Goal: Task Accomplishment & Management: Manage account settings

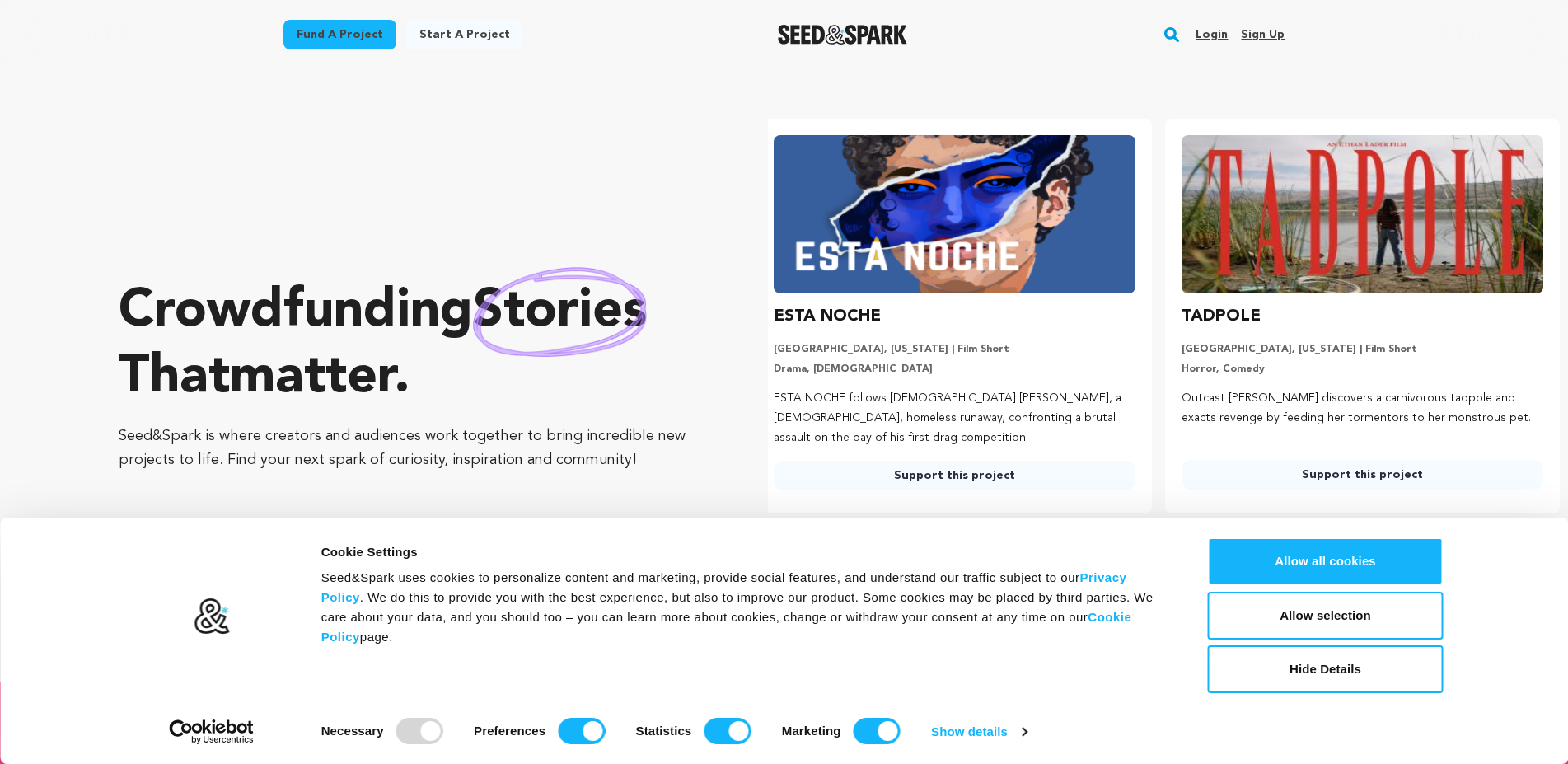
scroll to position [0, 421]
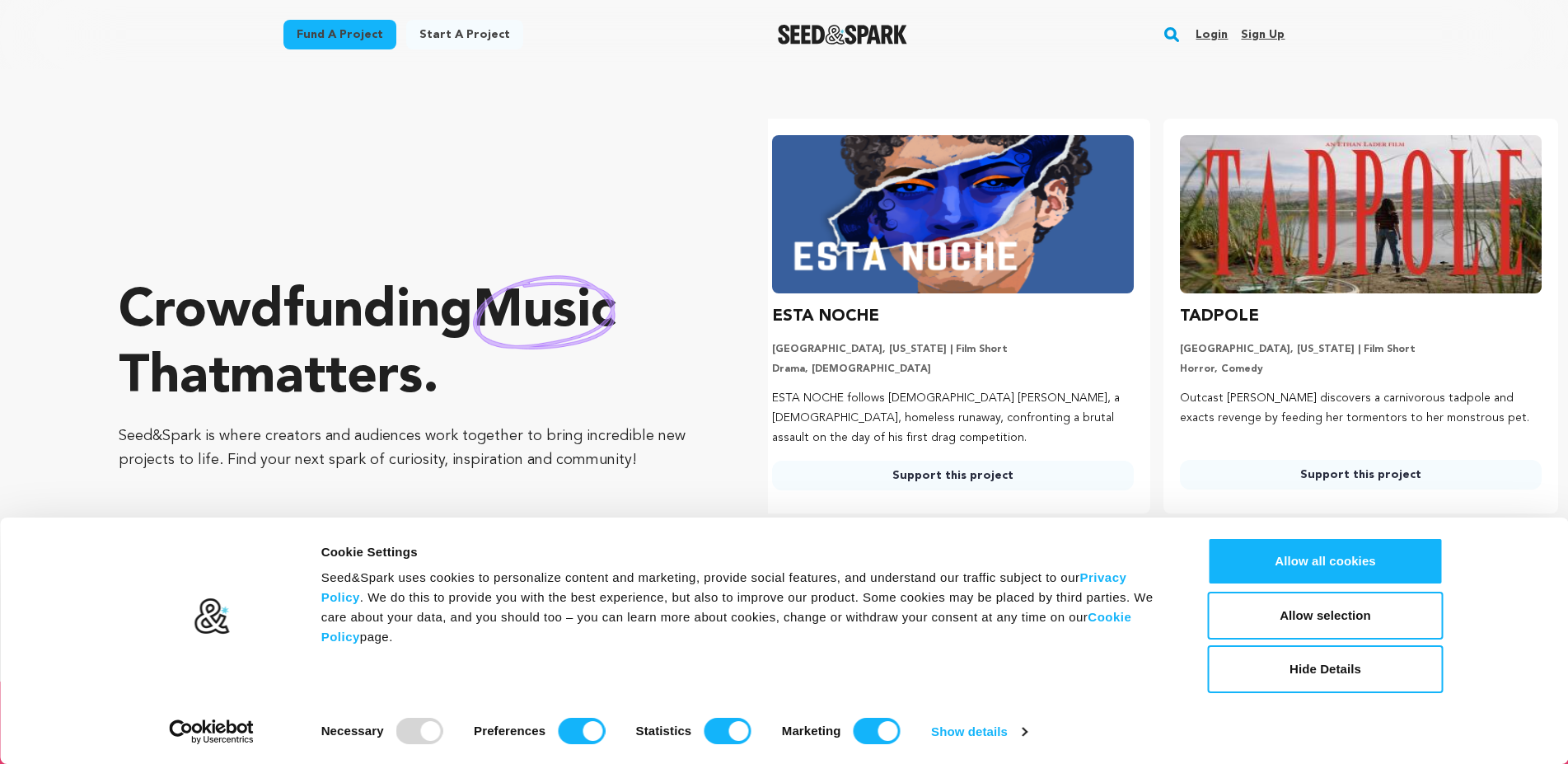
click at [1218, 33] on link "Login" at bounding box center [1212, 35] width 32 height 27
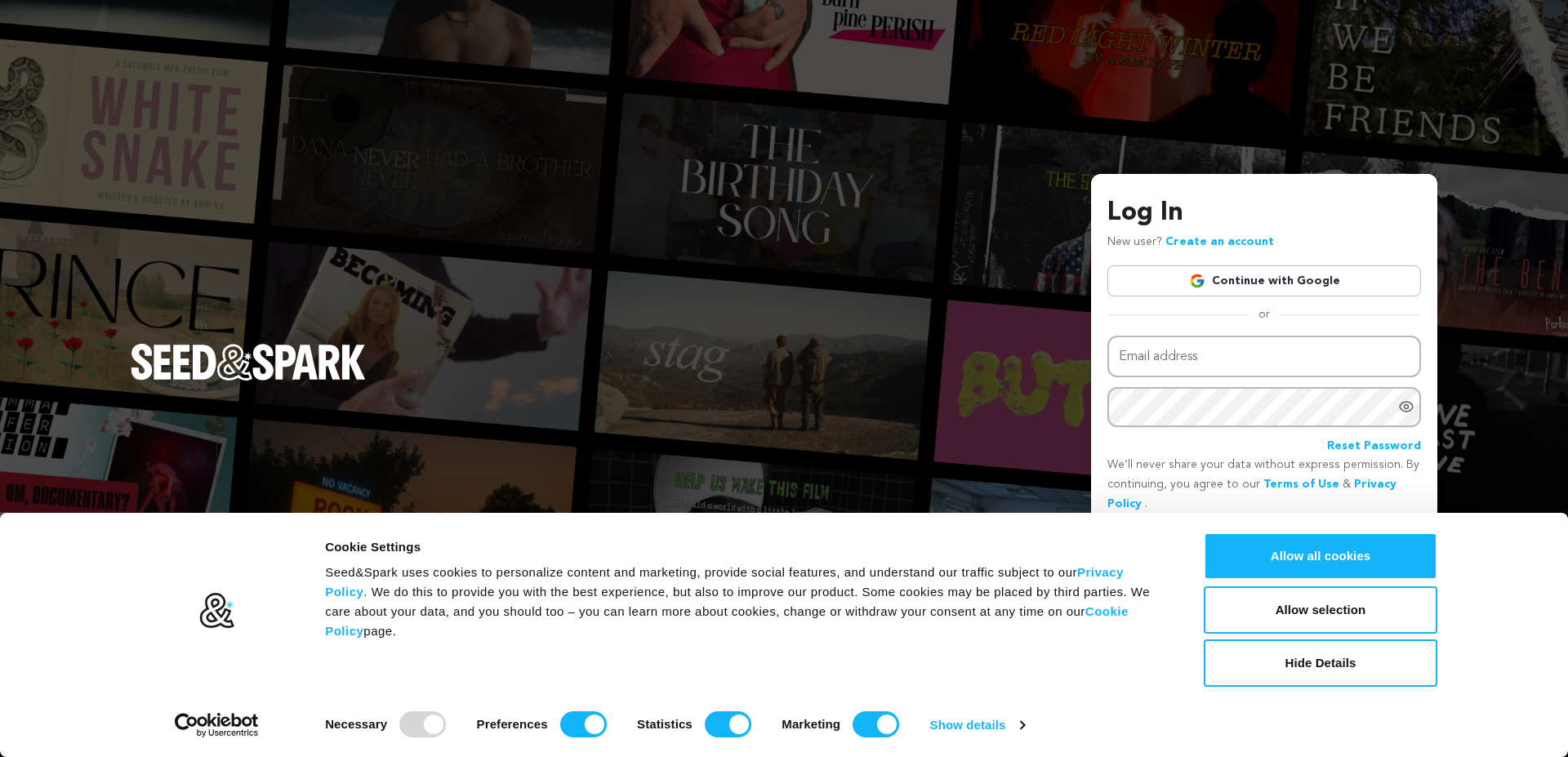
click at [1264, 275] on link "Continue with Google" at bounding box center [1264, 281] width 314 height 31
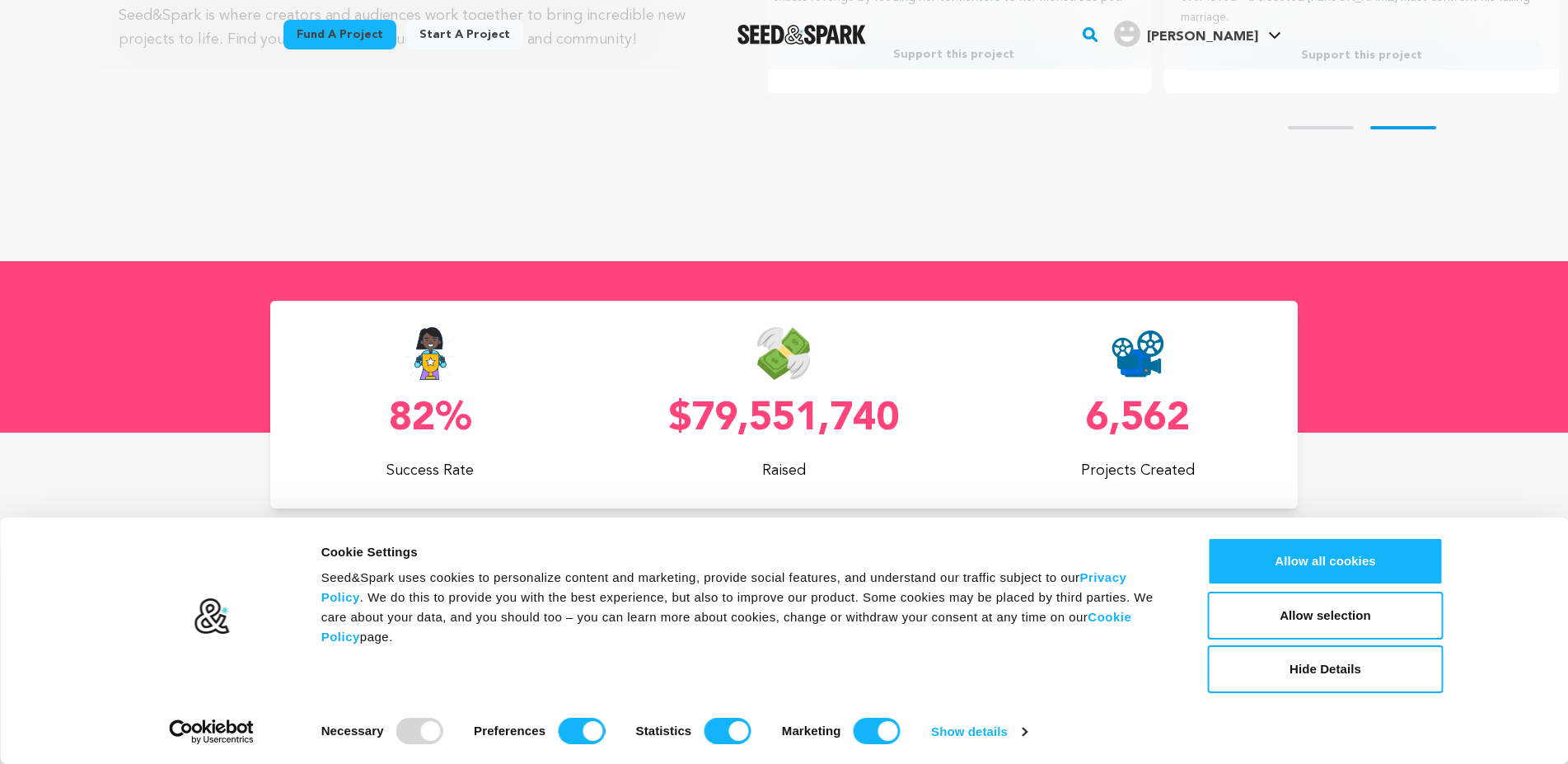
scroll to position [0, 421]
click at [1319, 565] on button "Allow all cookies" at bounding box center [1326, 561] width 236 height 47
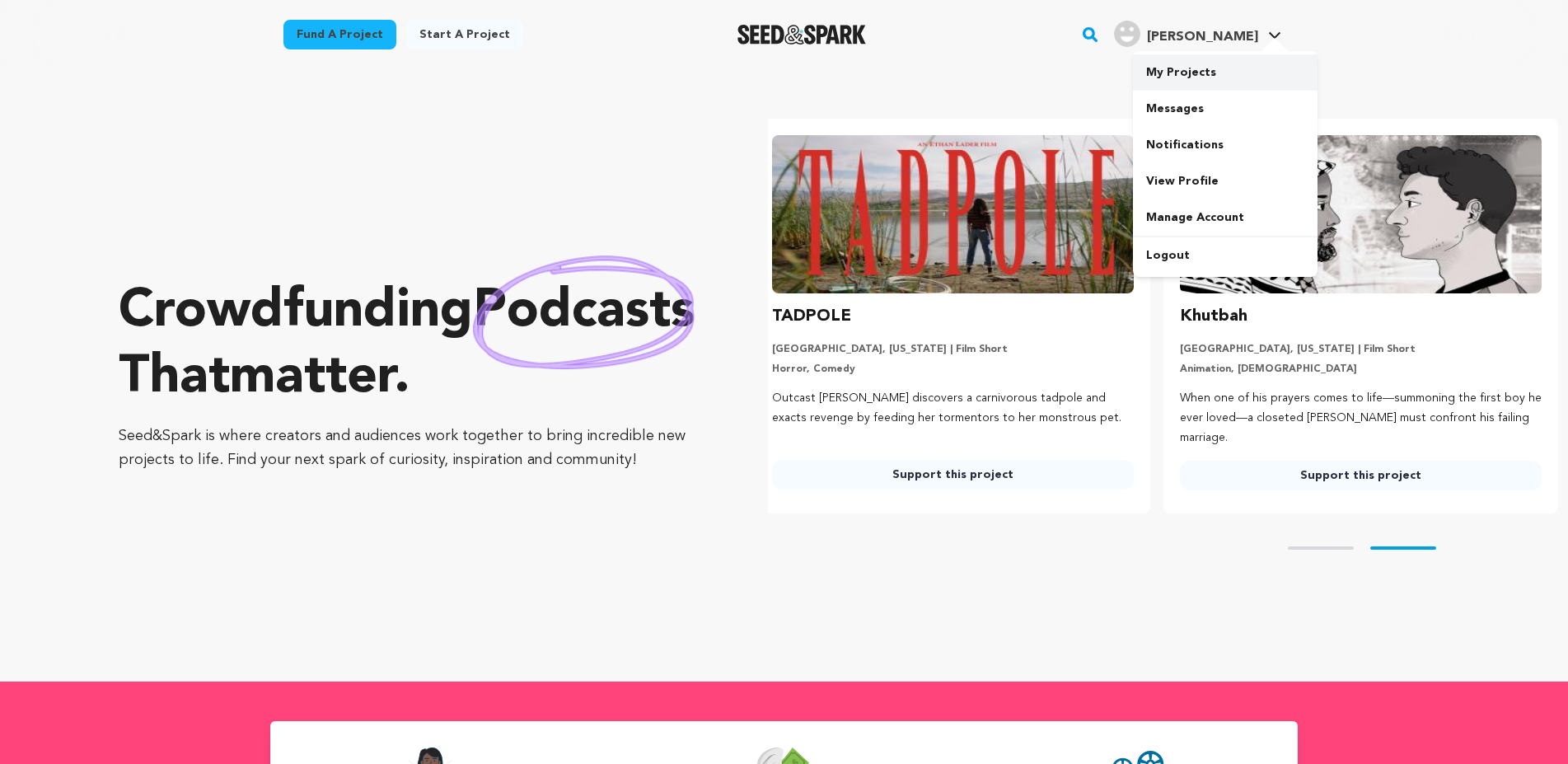
click at [1193, 79] on link "My Projects" at bounding box center [1225, 73] width 185 height 36
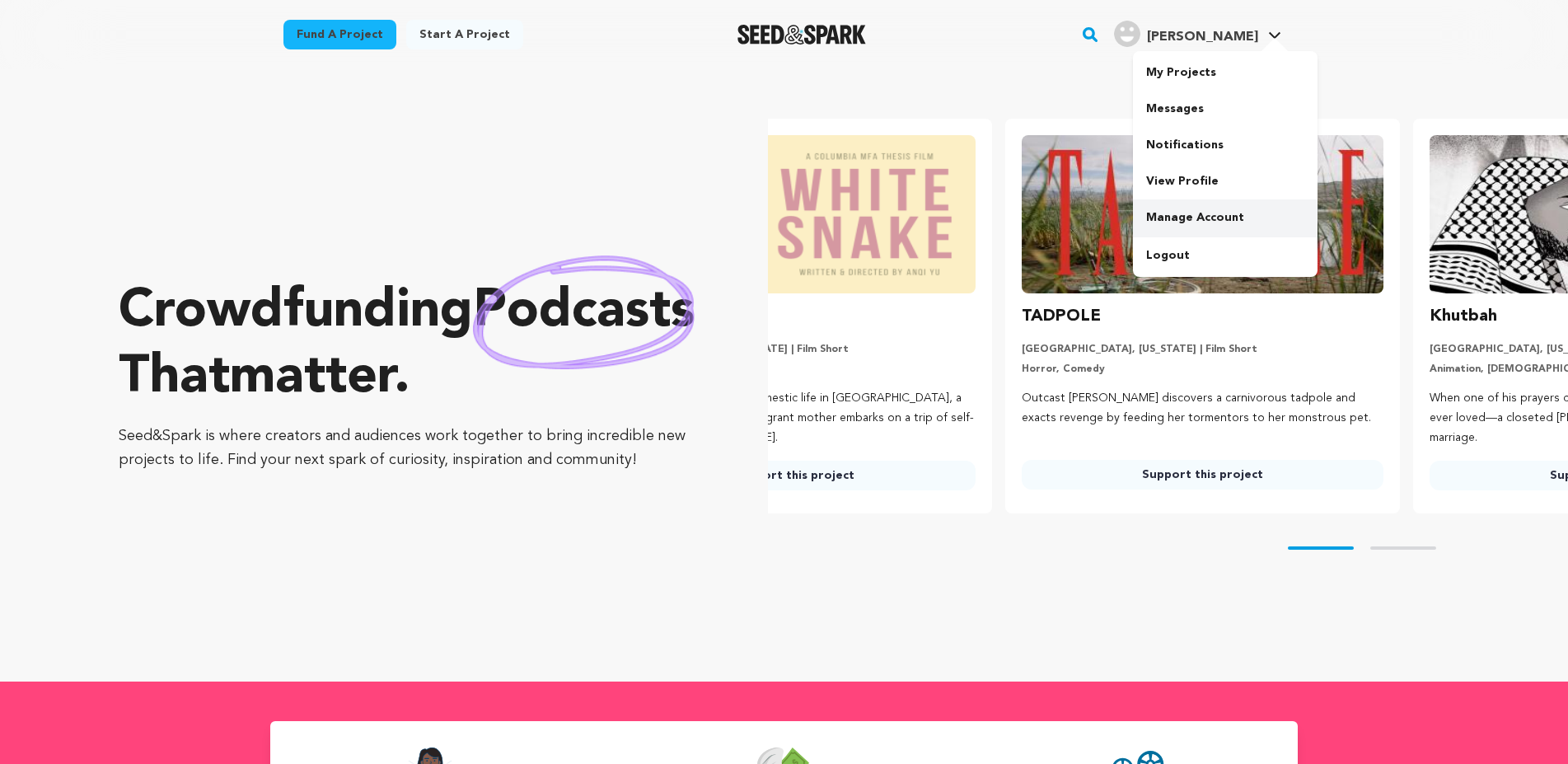
scroll to position [0, 44]
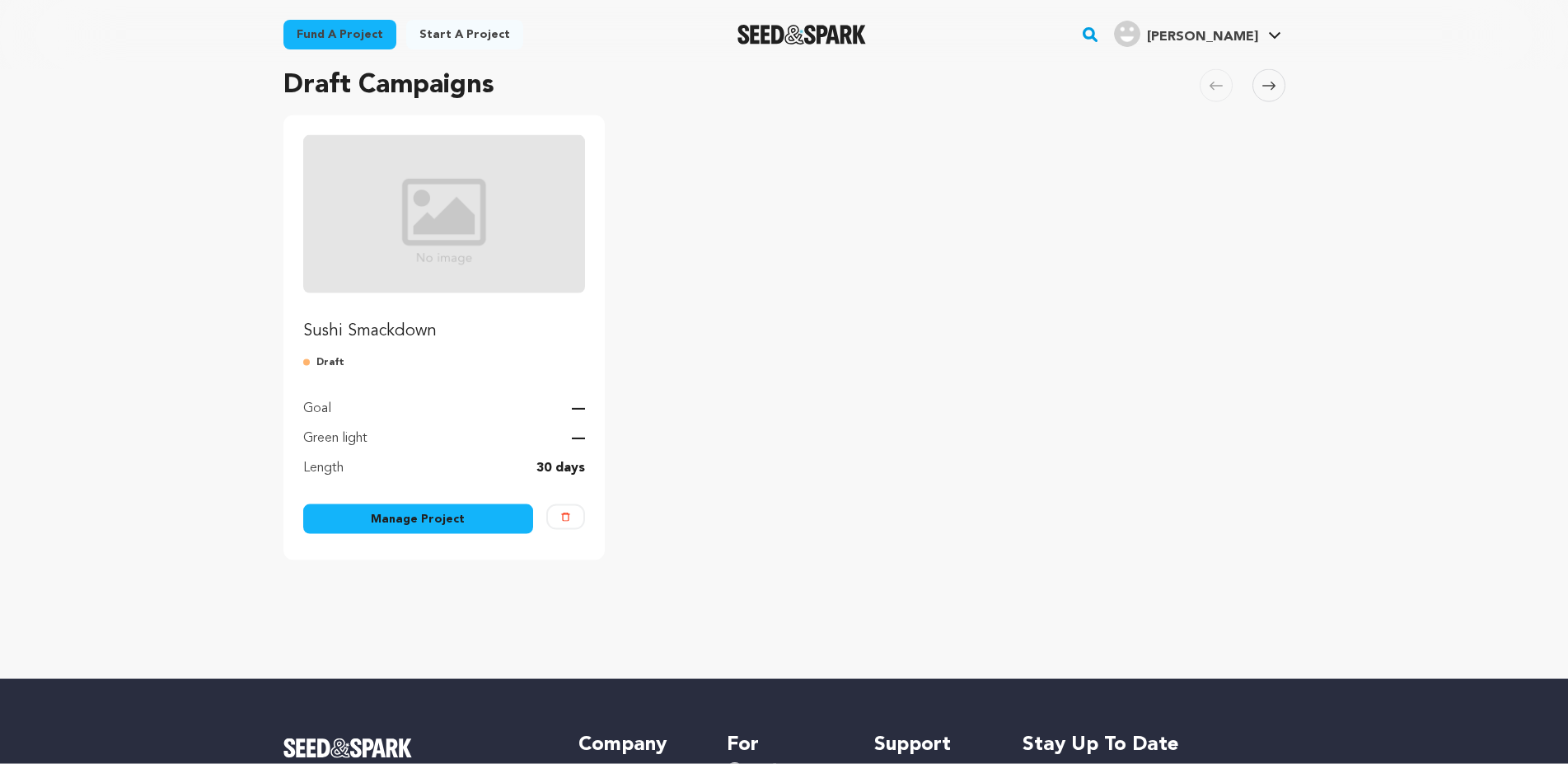
scroll to position [168, 0]
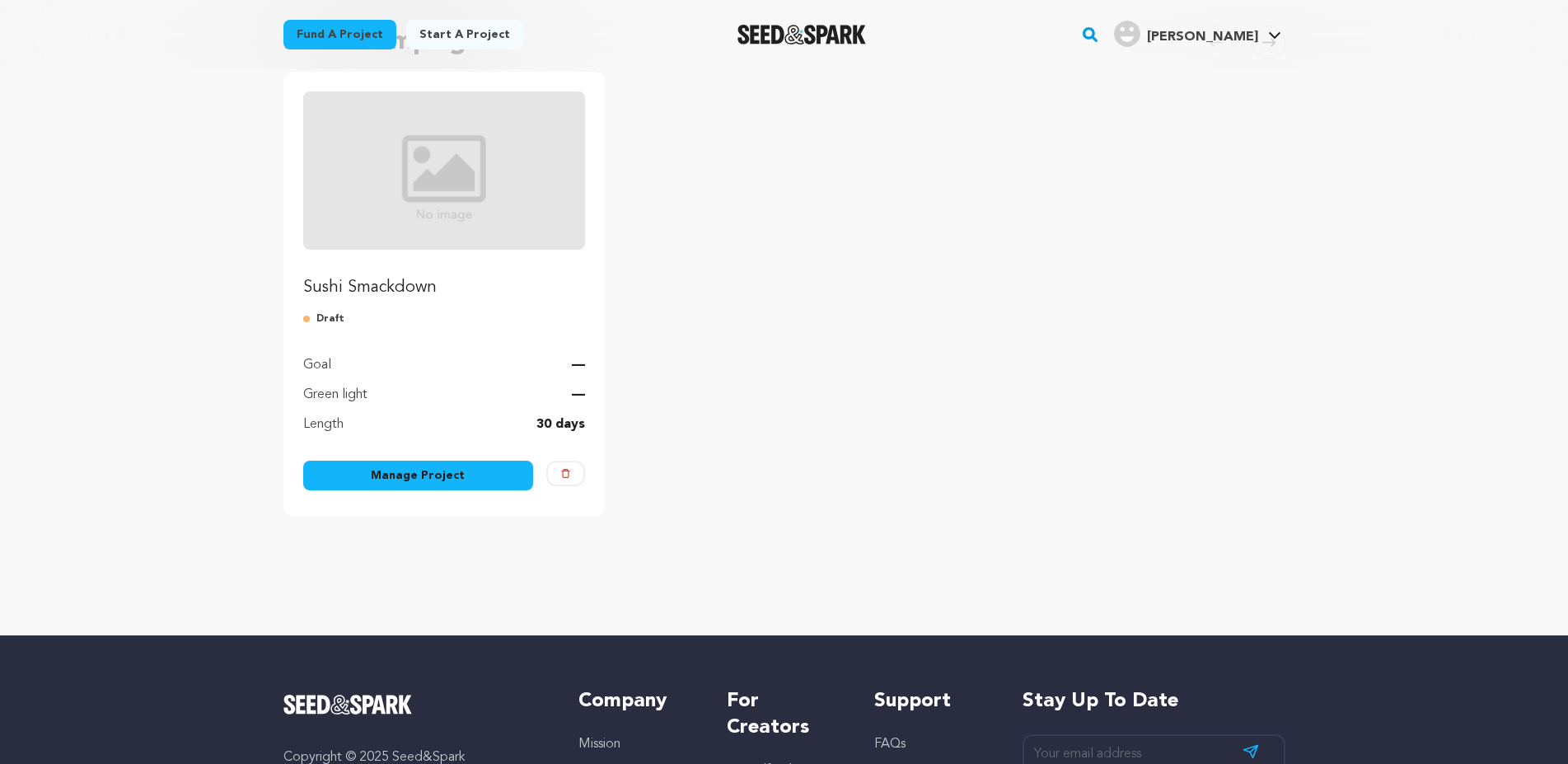
click at [444, 479] on link "Manage Project" at bounding box center [418, 476] width 230 height 29
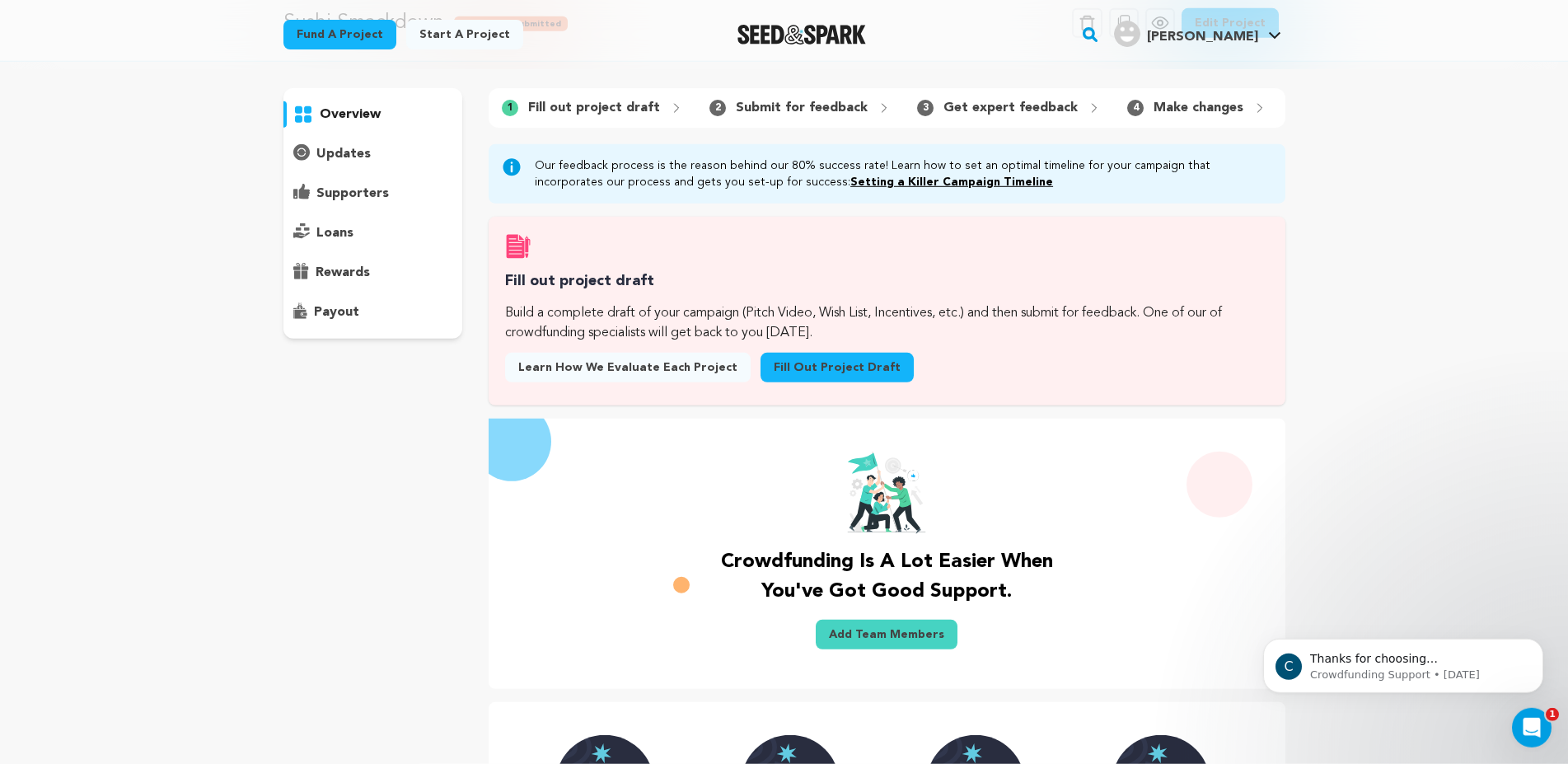
scroll to position [337, 0]
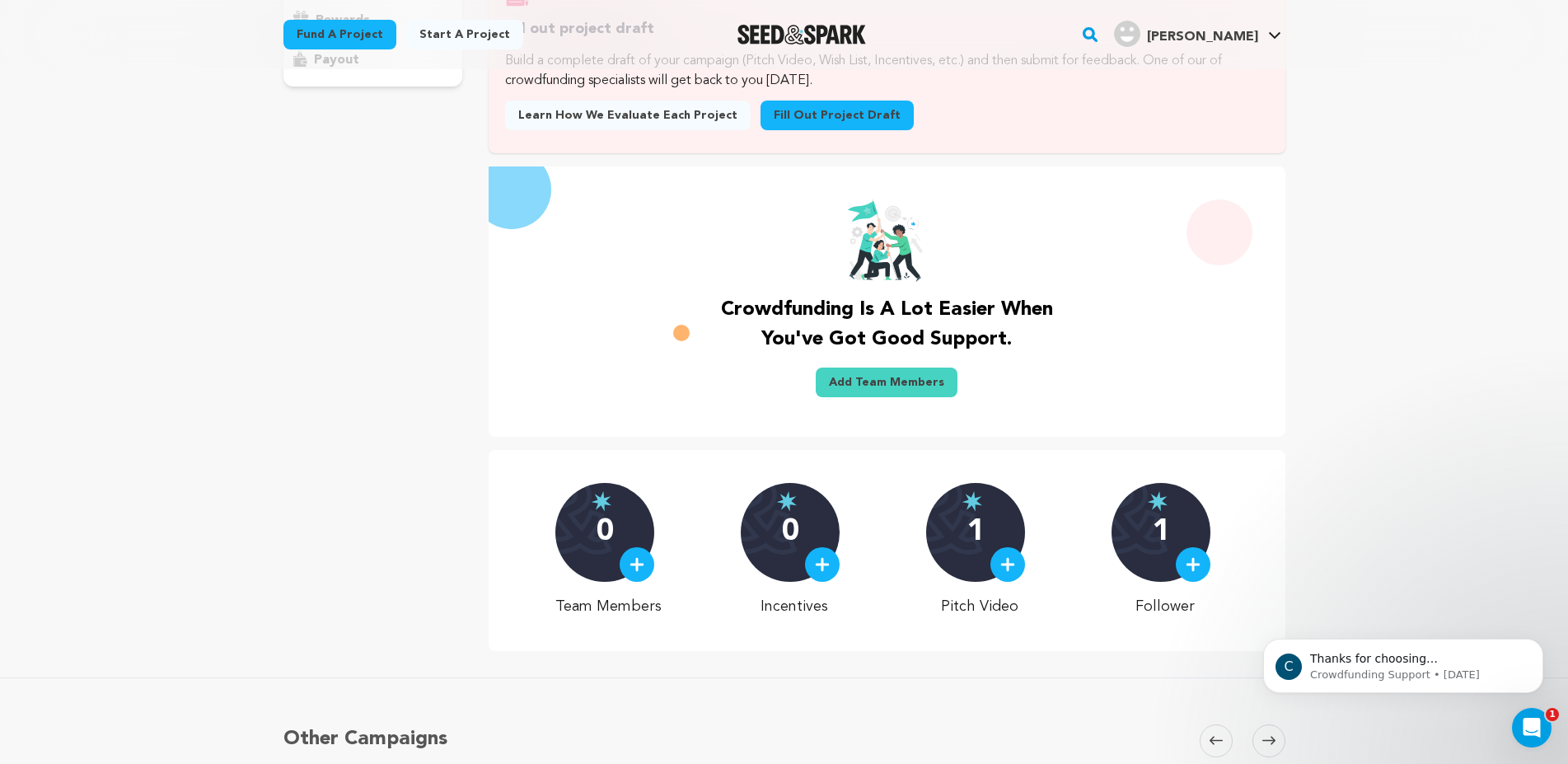
click at [888, 392] on link "Add Team Members" at bounding box center [886, 382] width 142 height 29
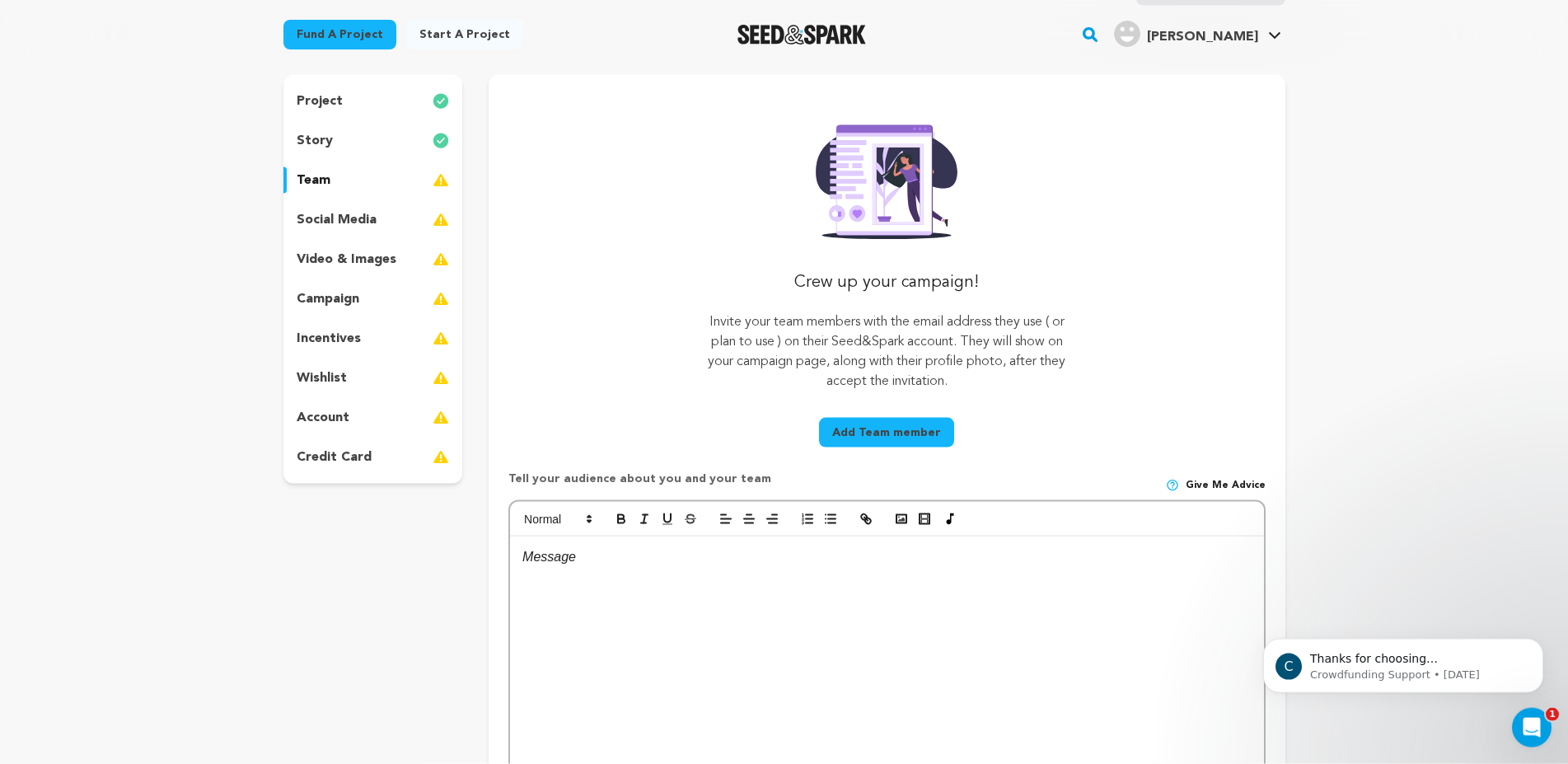
scroll to position [84, 0]
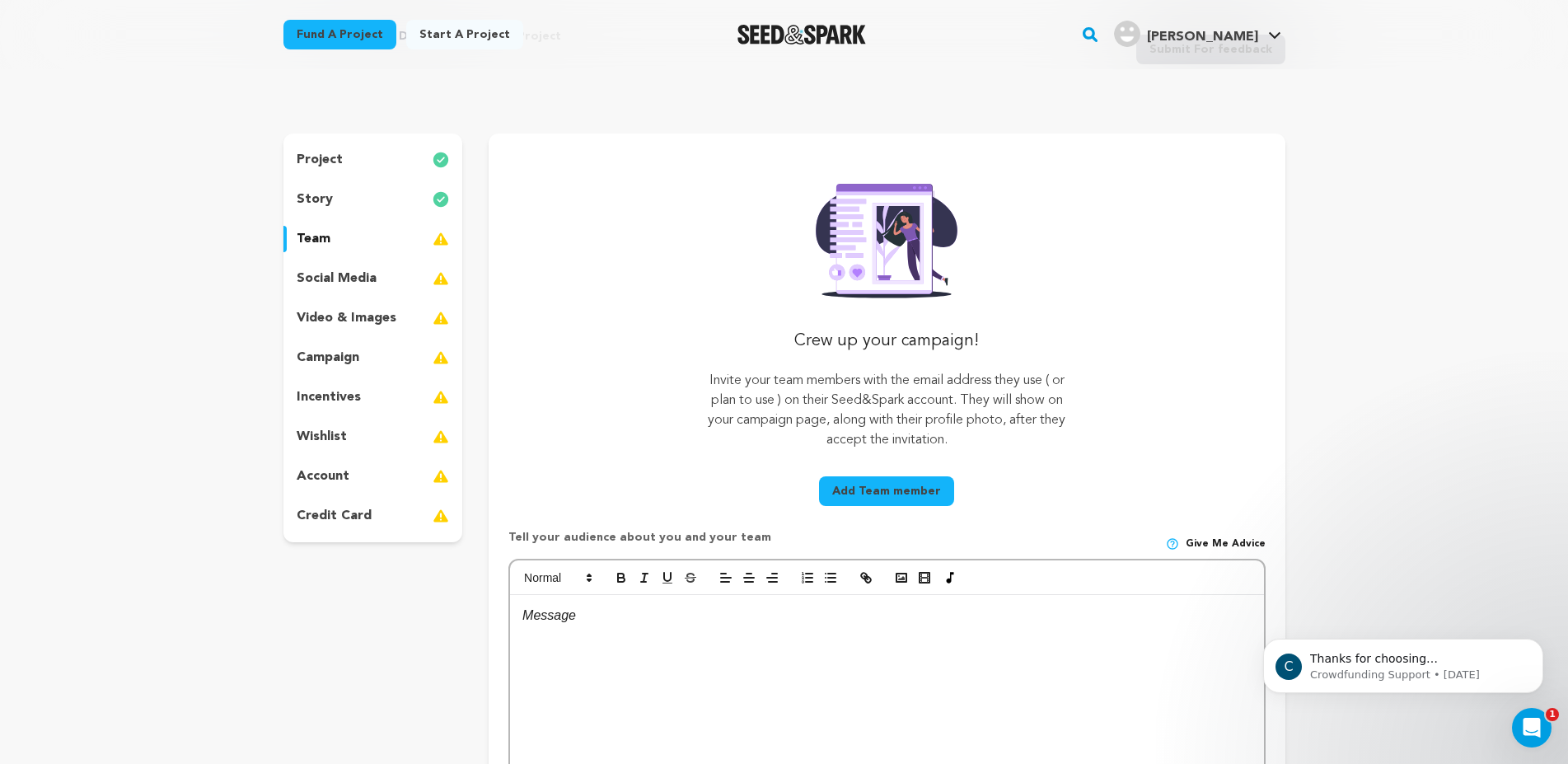
click at [888, 493] on button "Add Team member" at bounding box center [886, 491] width 135 height 29
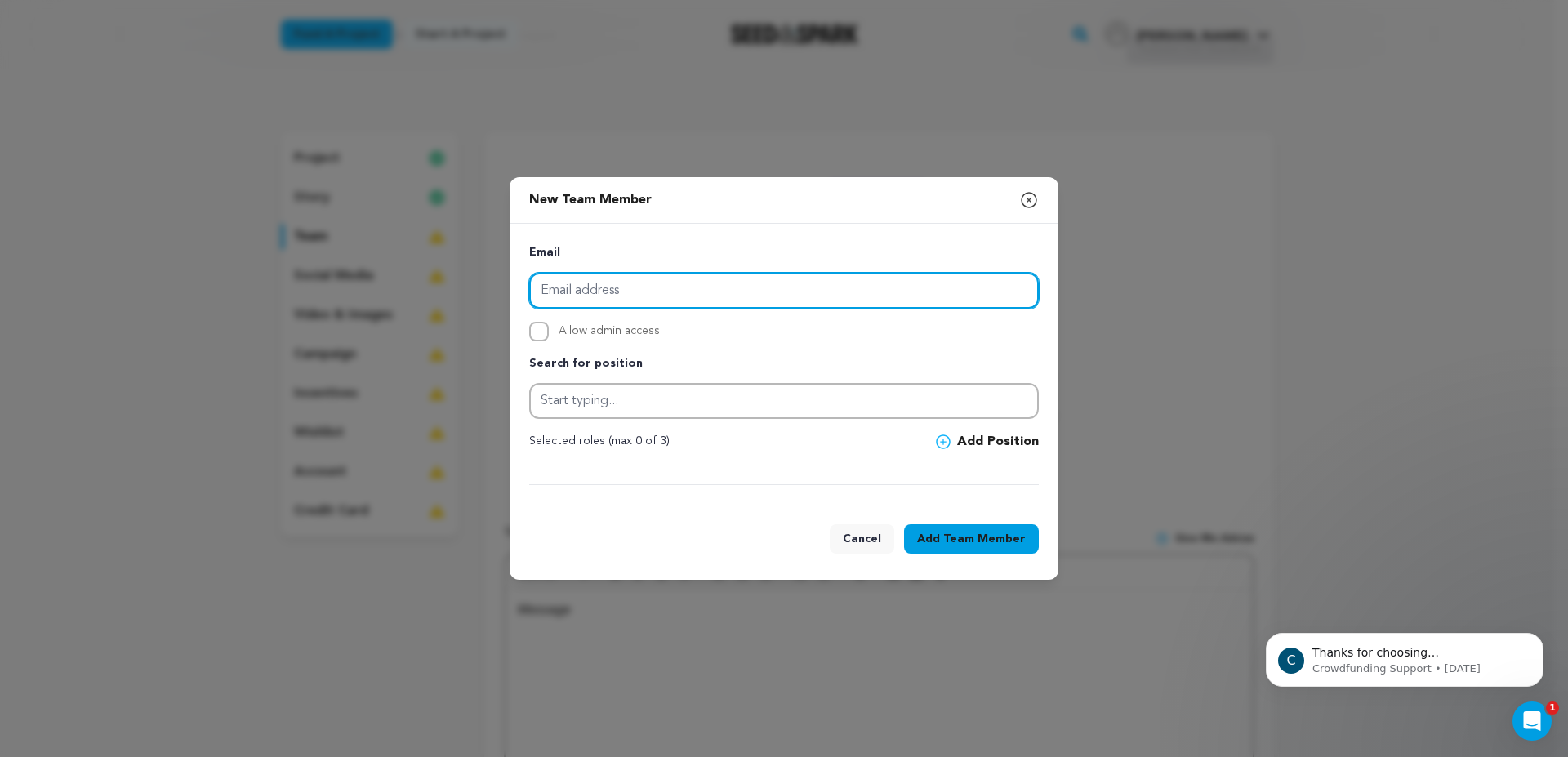
click at [633, 298] on input "email" at bounding box center [784, 291] width 510 height 36
click at [1028, 199] on icon "button" at bounding box center [1029, 199] width 15 height 15
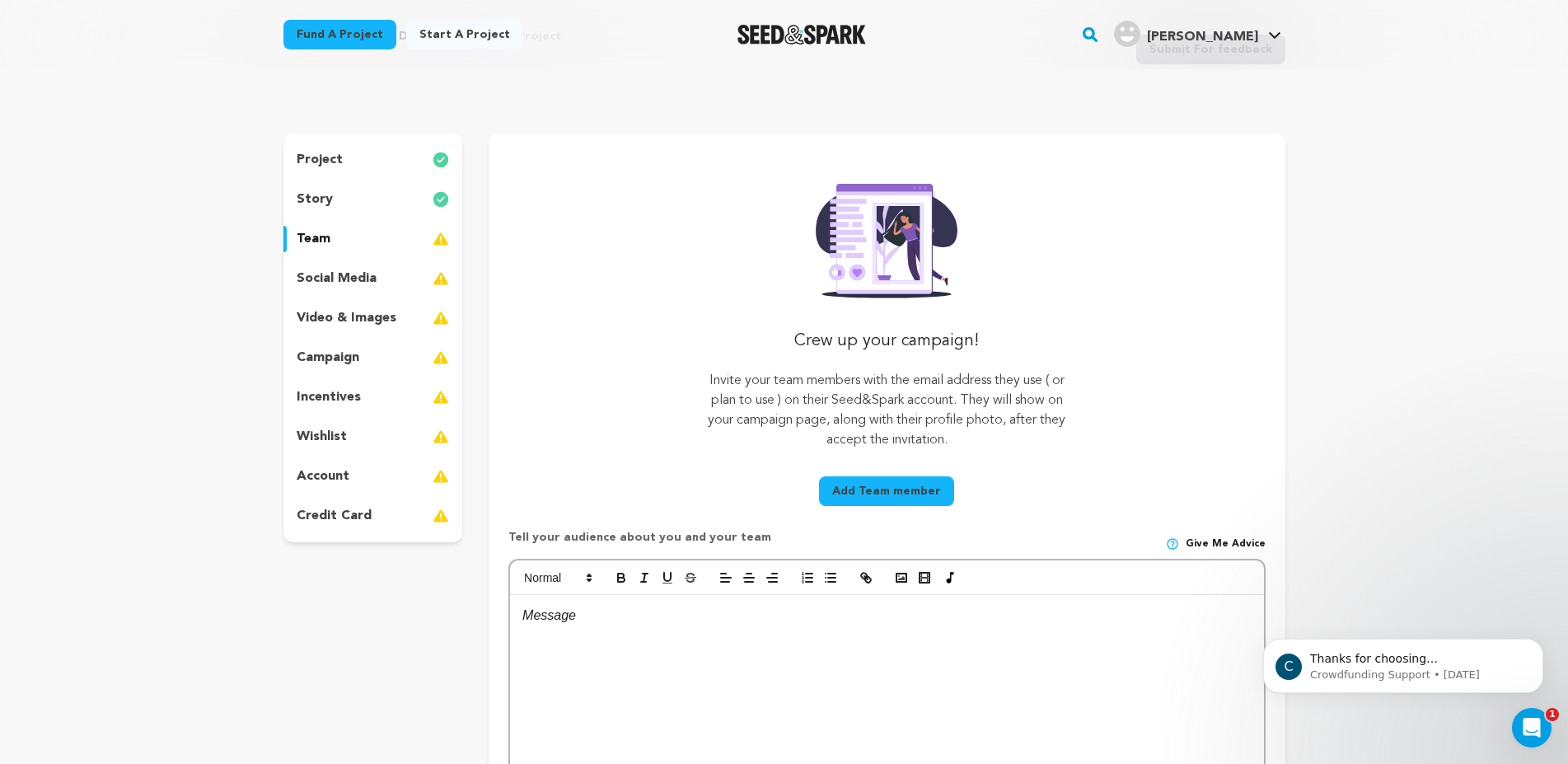
click at [347, 279] on p "social media" at bounding box center [337, 278] width 80 height 20
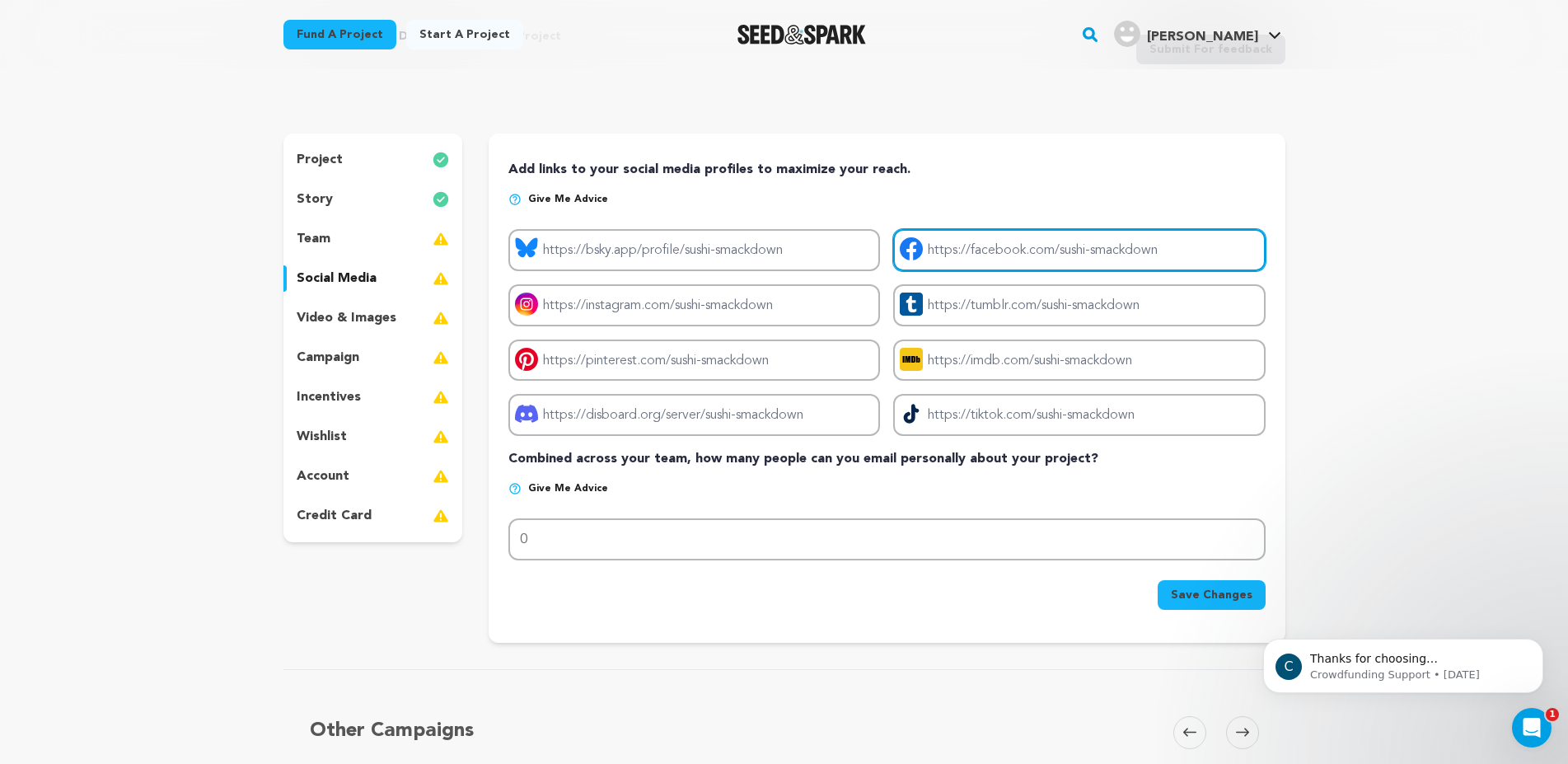
click at [976, 250] on input "Project facebook link" at bounding box center [1079, 249] width 372 height 42
paste input "[URL][DOMAIN_NAME]"
type input "[URL][DOMAIN_NAME]"
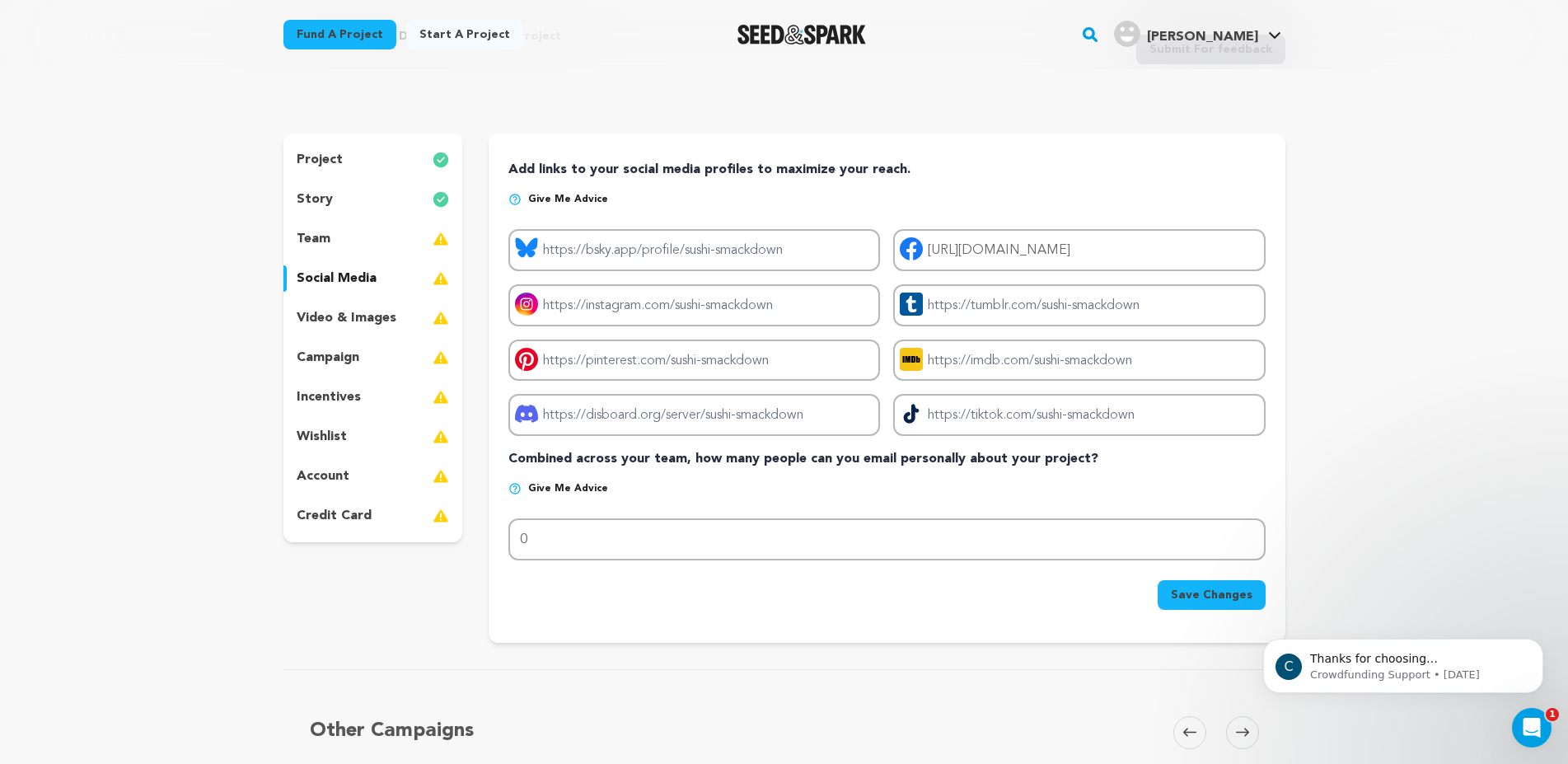
click at [1211, 596] on span "Save Changes" at bounding box center [1212, 595] width 82 height 16
